Goal: Information Seeking & Learning: Learn about a topic

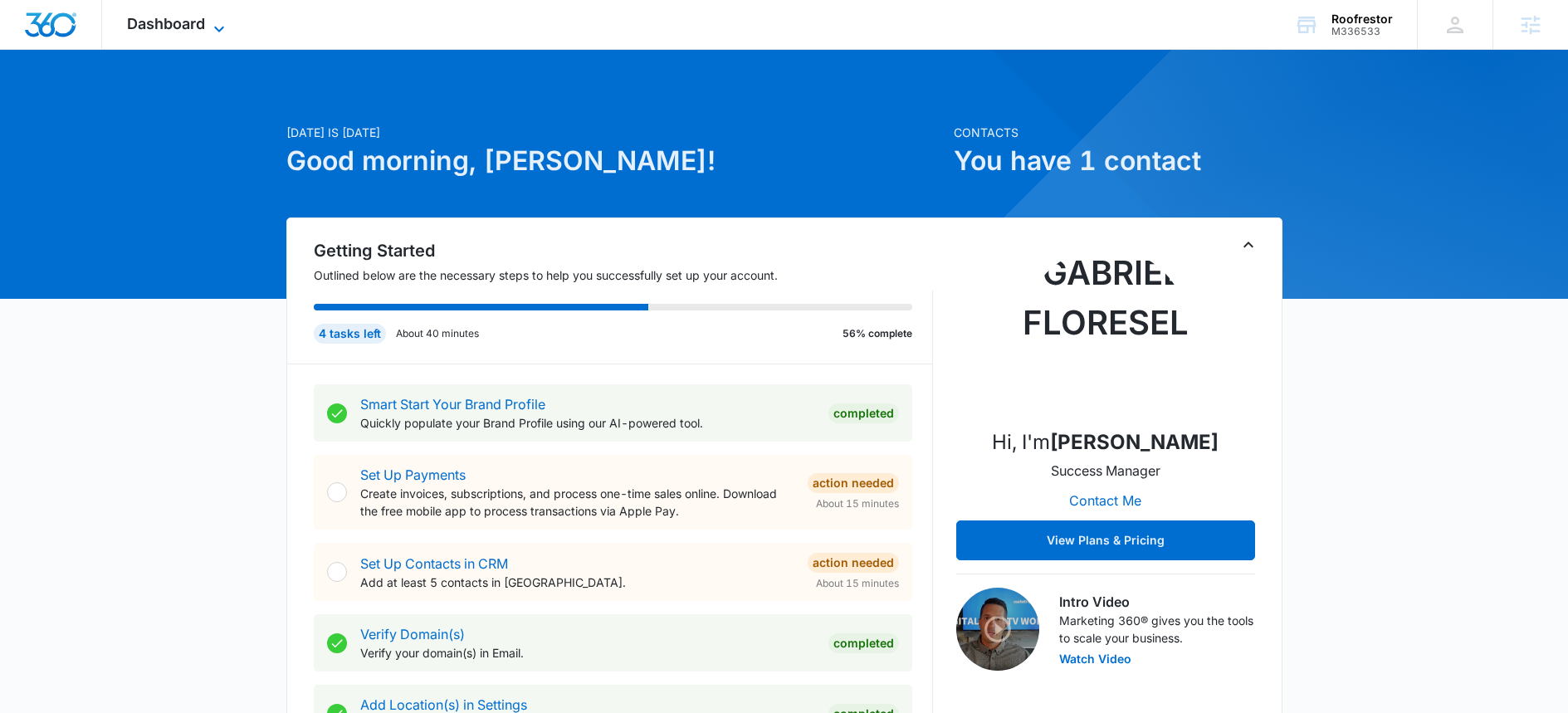
click at [211, 19] on icon at bounding box center [219, 28] width 20 height 20
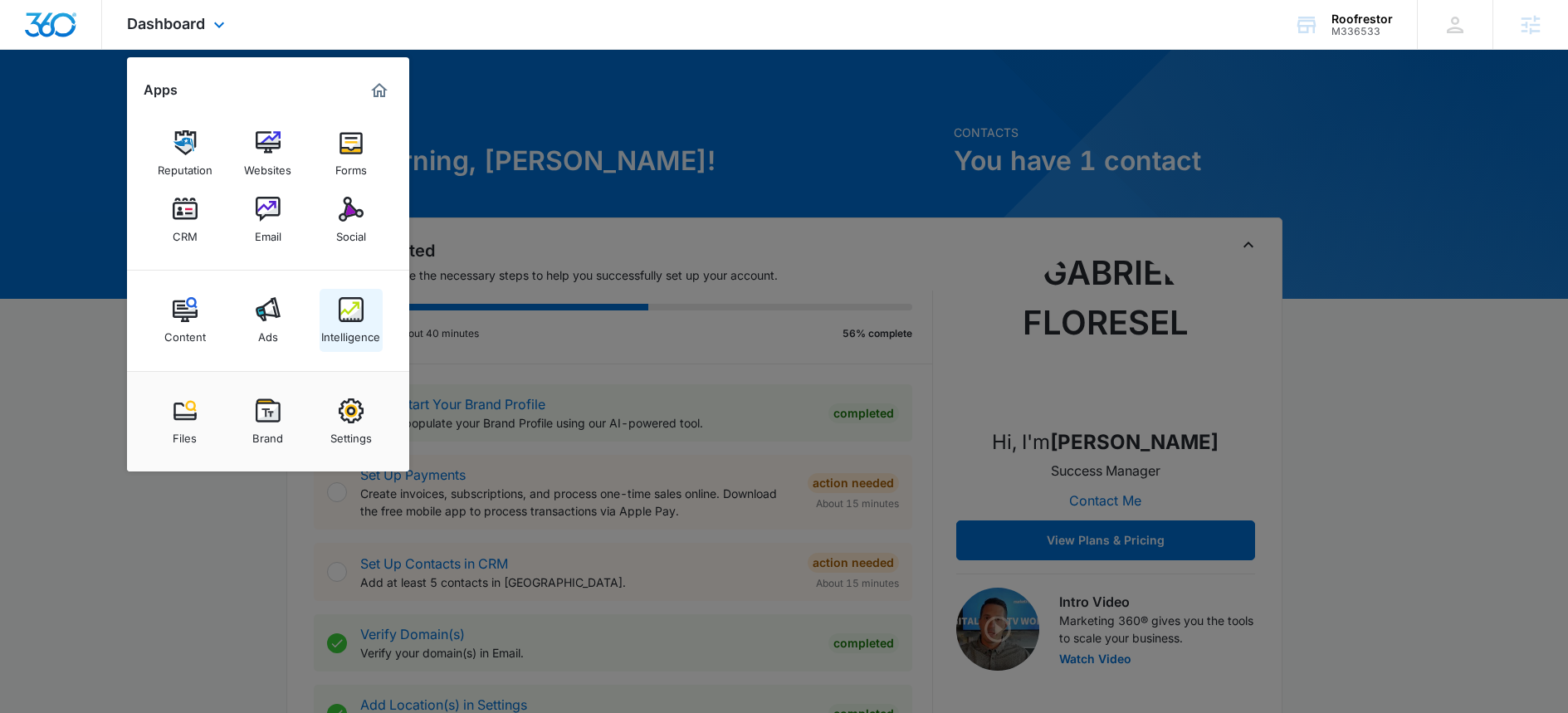
click at [369, 318] on link "Intelligence" at bounding box center [350, 320] width 63 height 63
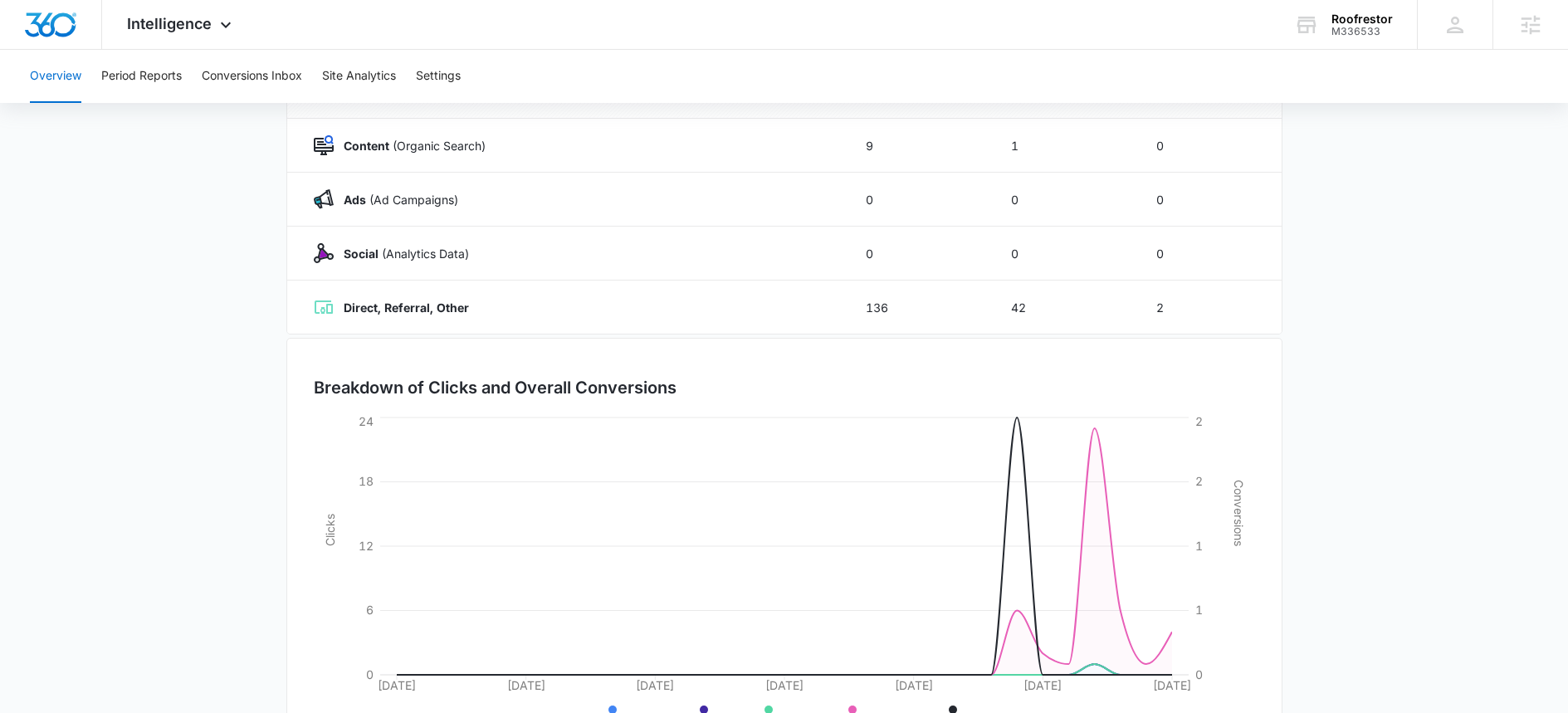
scroll to position [315, 0]
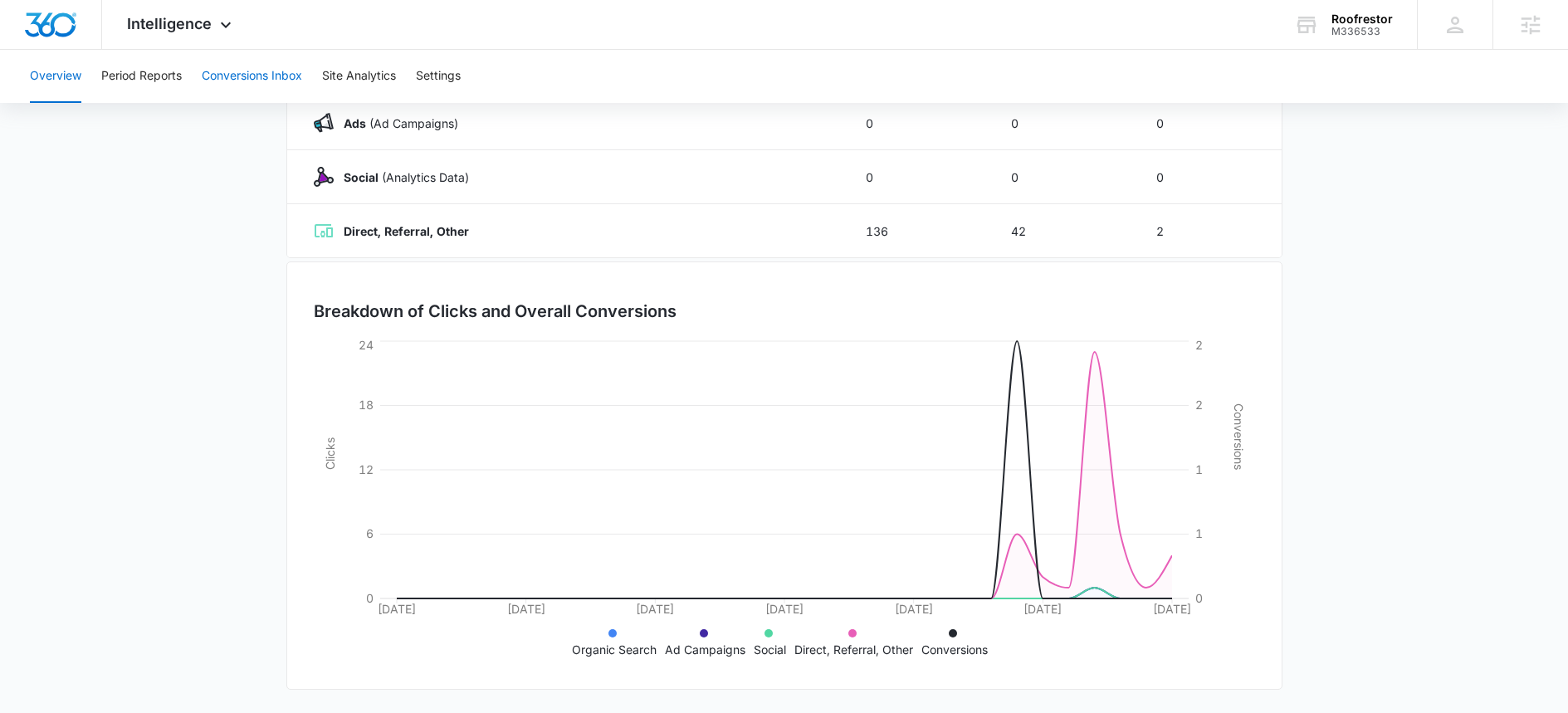
click at [262, 84] on button "Conversions Inbox" at bounding box center [252, 76] width 101 height 53
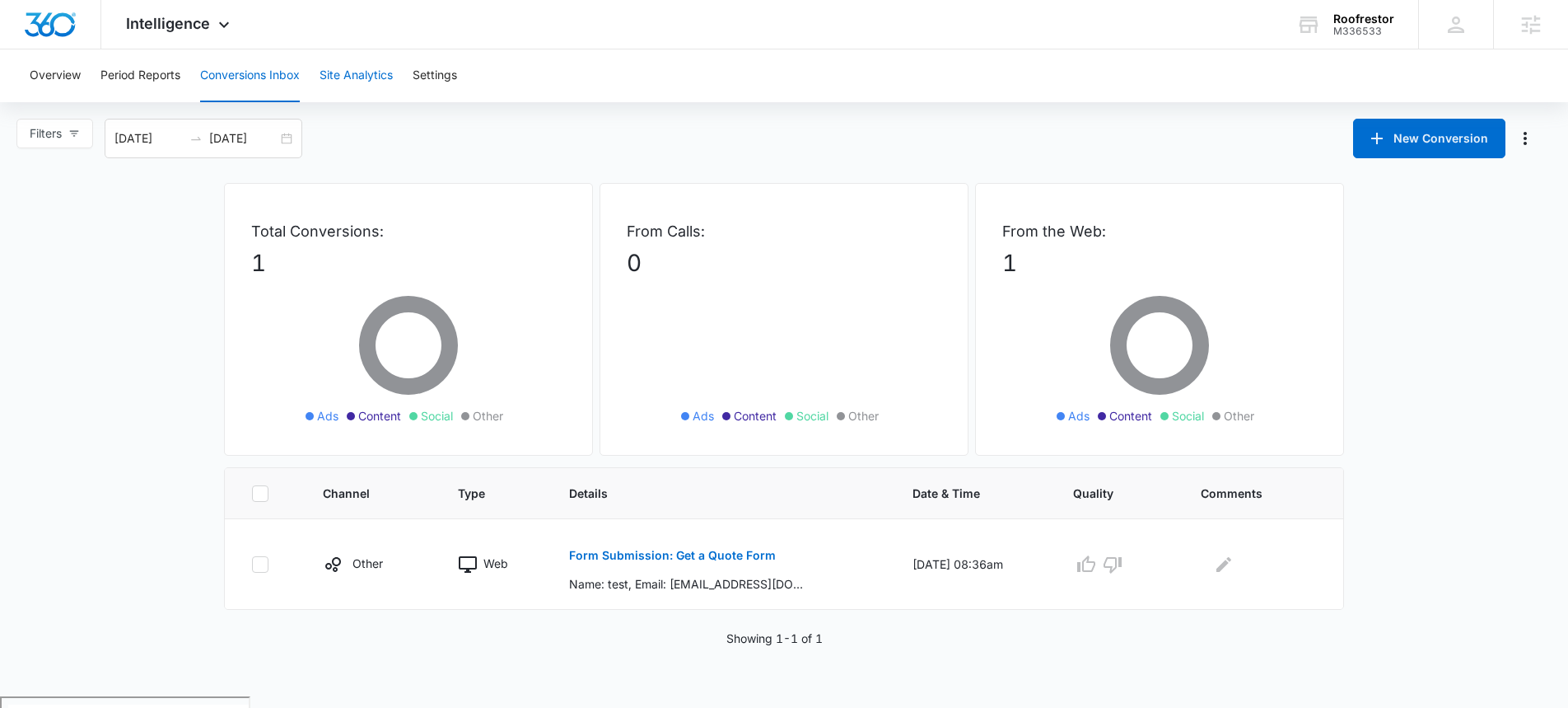
click at [367, 81] on button "Site Analytics" at bounding box center [356, 76] width 73 height 53
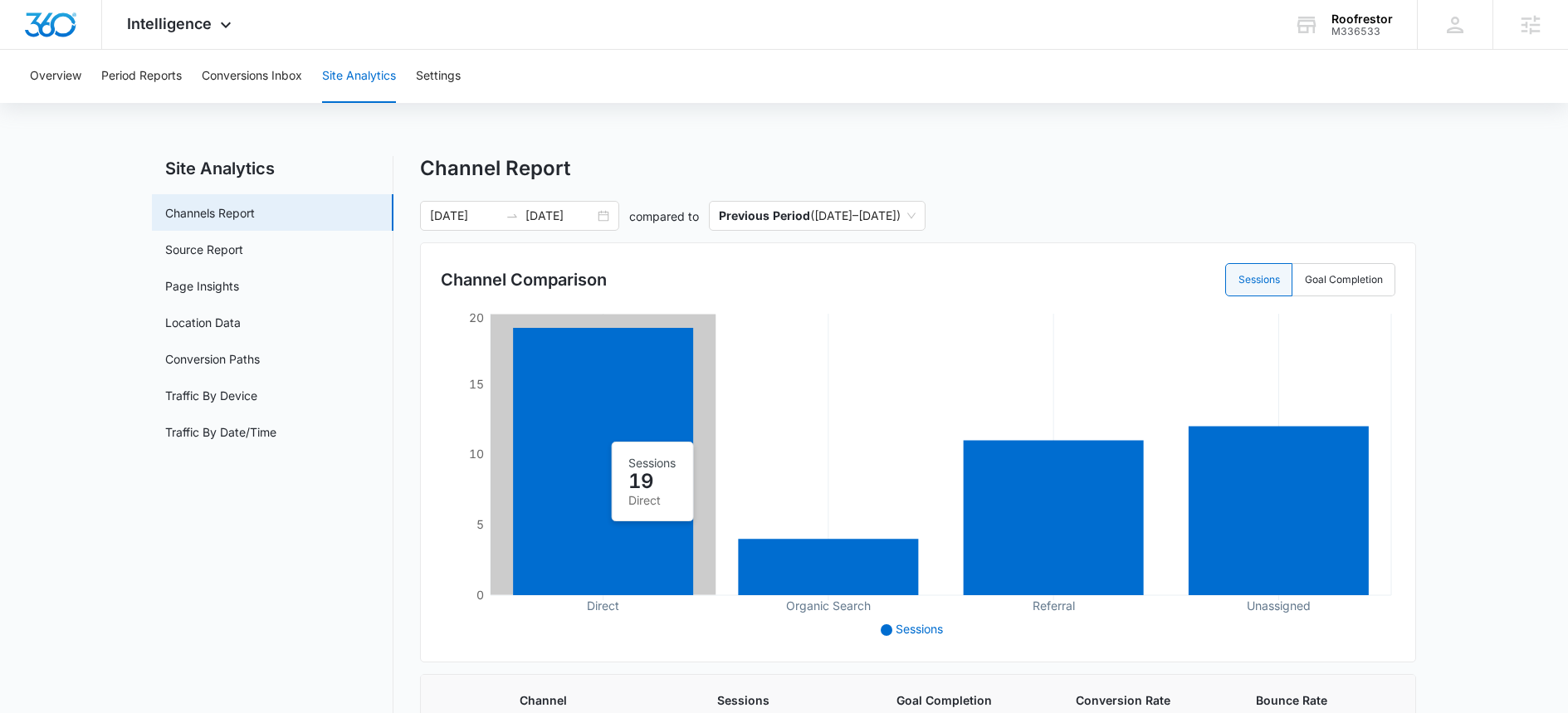
click at [655, 433] on icon at bounding box center [603, 461] width 181 height 268
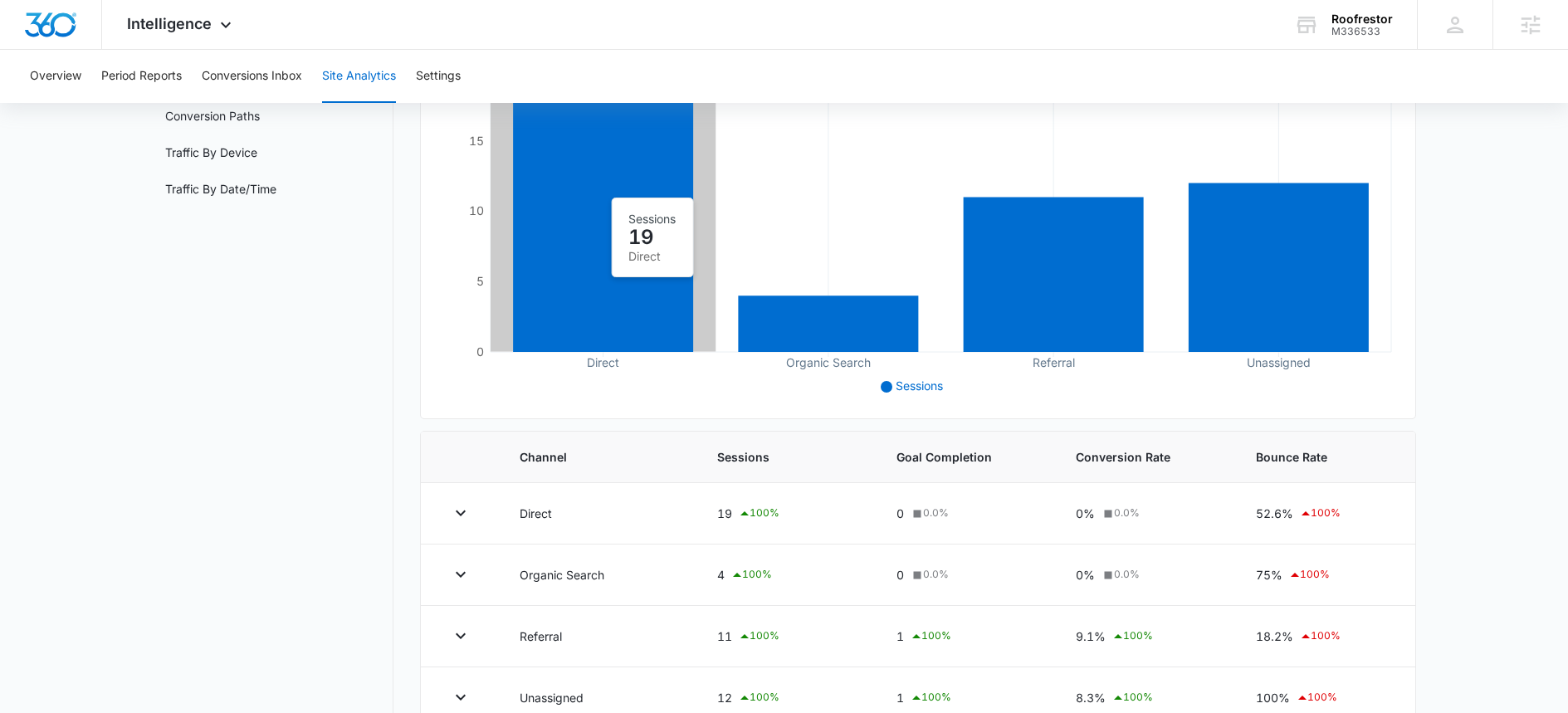
scroll to position [279, 0]
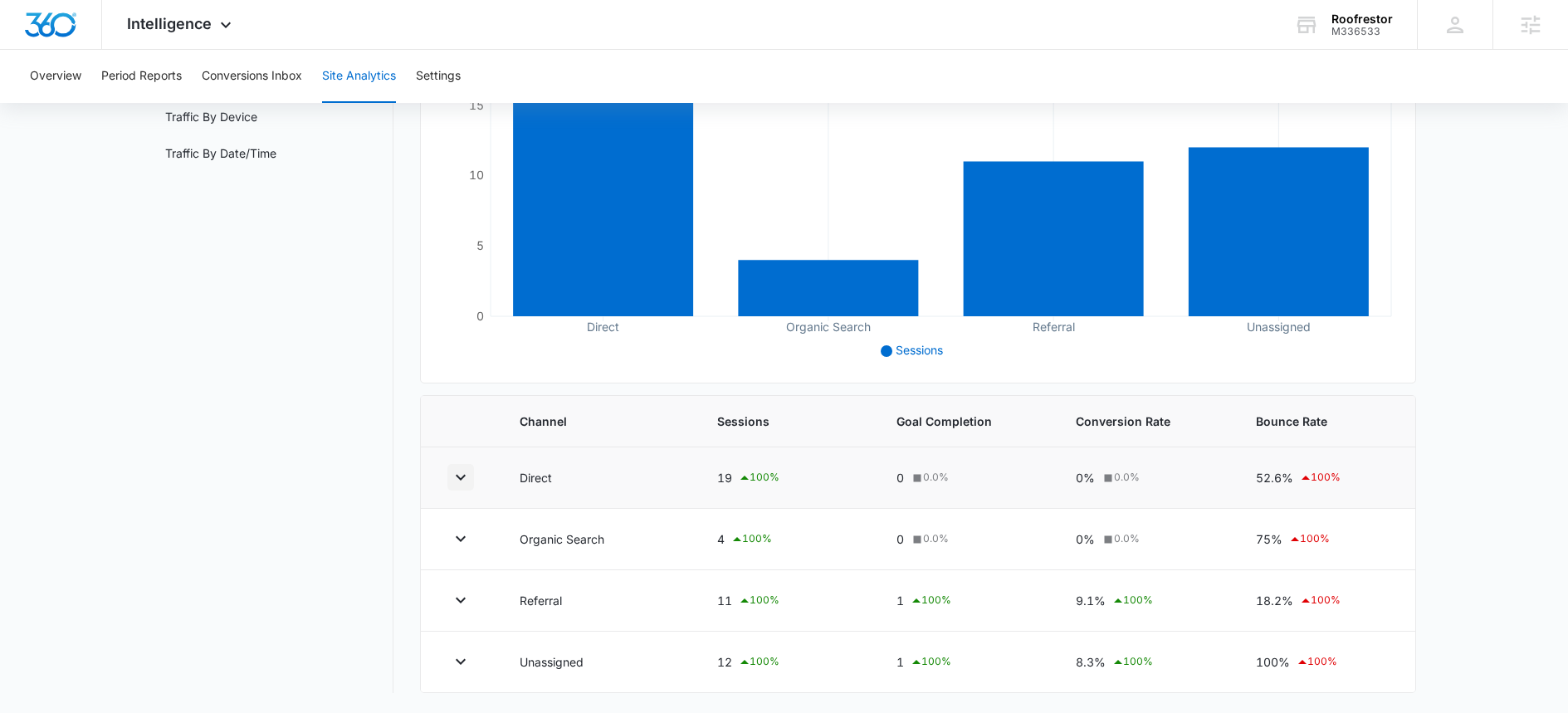
click at [462, 475] on icon "button" at bounding box center [461, 477] width 20 height 20
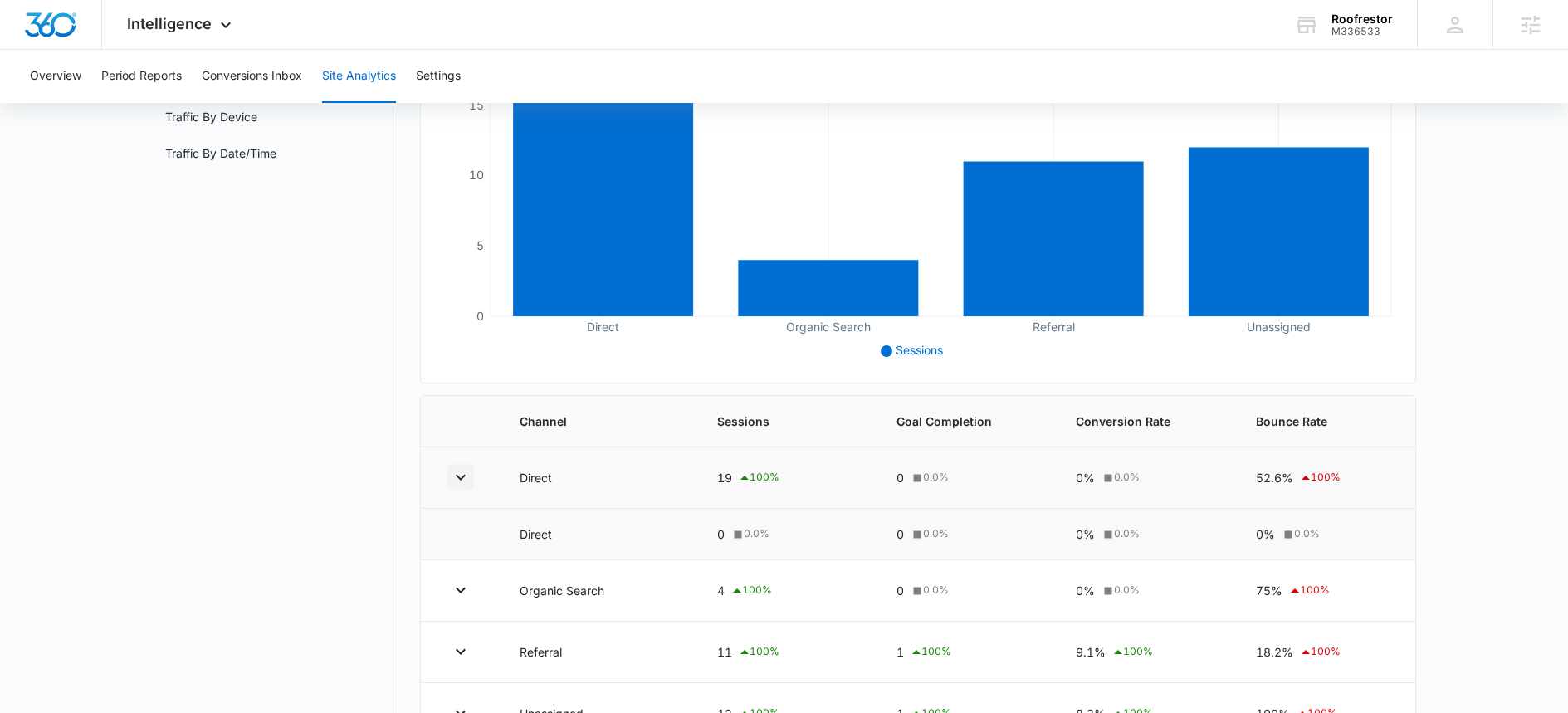
click at [462, 472] on icon "button" at bounding box center [461, 477] width 20 height 20
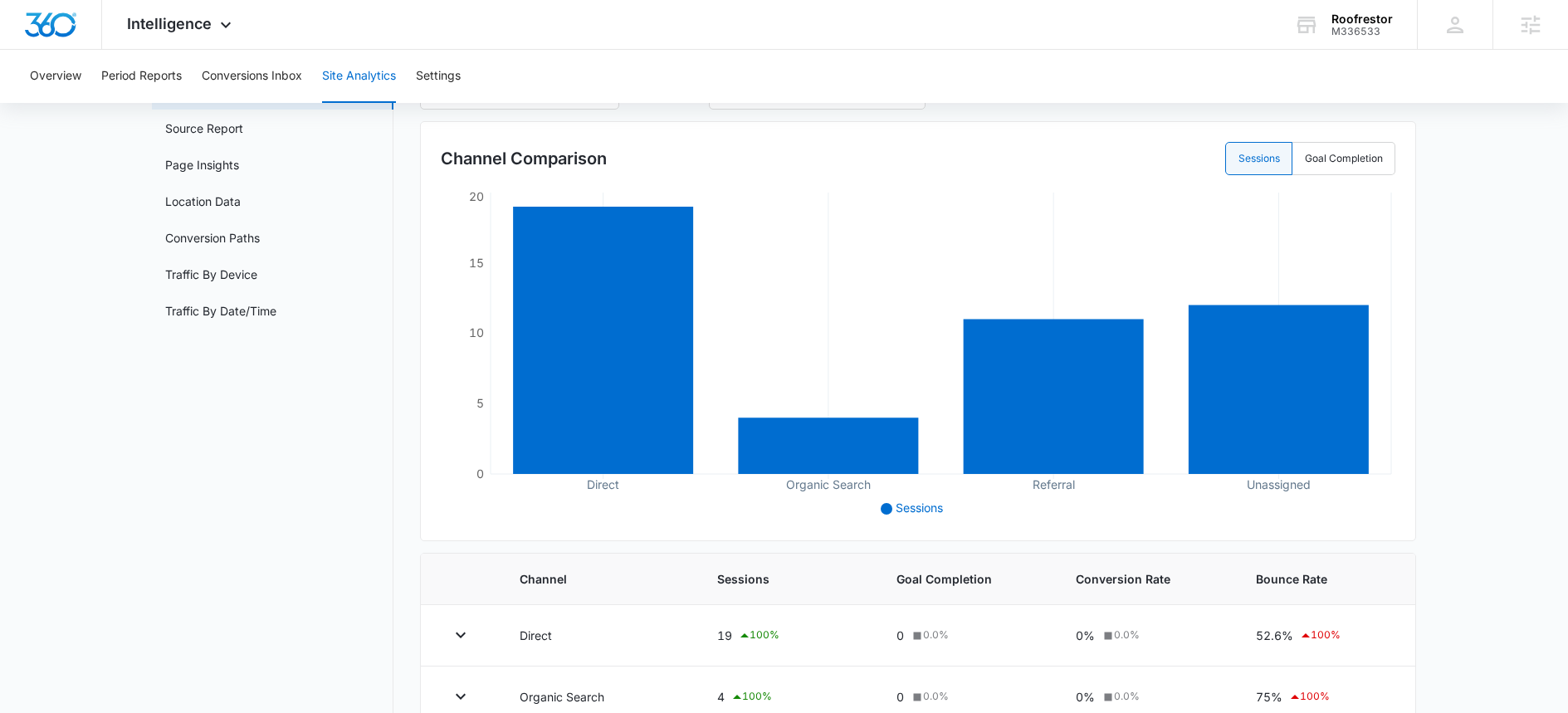
scroll to position [0, 0]
